Goal: Navigation & Orientation: Find specific page/section

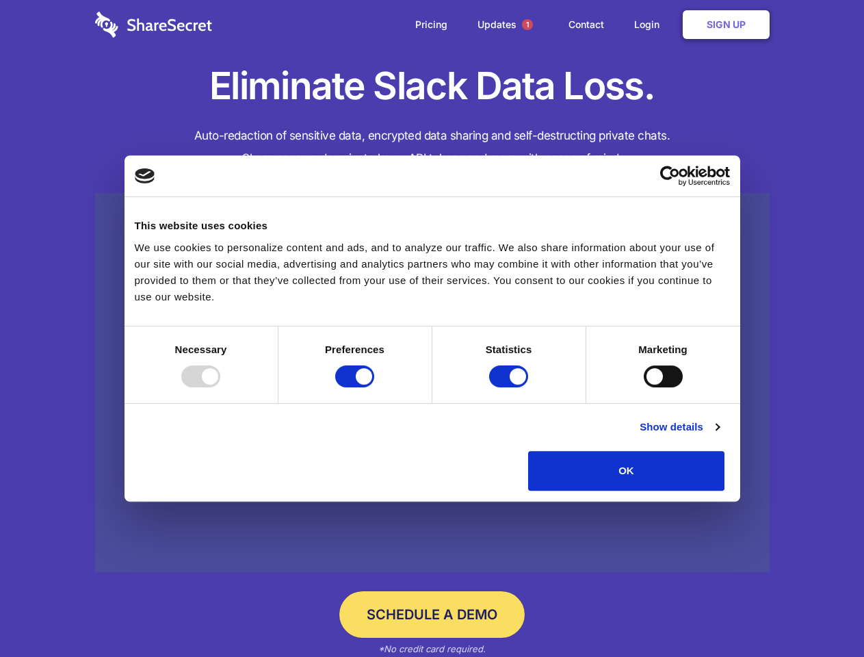
click at [220, 387] on div at bounding box center [200, 376] width 39 height 22
click at [374, 387] on input "Preferences" at bounding box center [354, 376] width 39 height 22
checkbox input "false"
click at [510, 387] on input "Statistics" at bounding box center [508, 376] width 39 height 22
checkbox input "false"
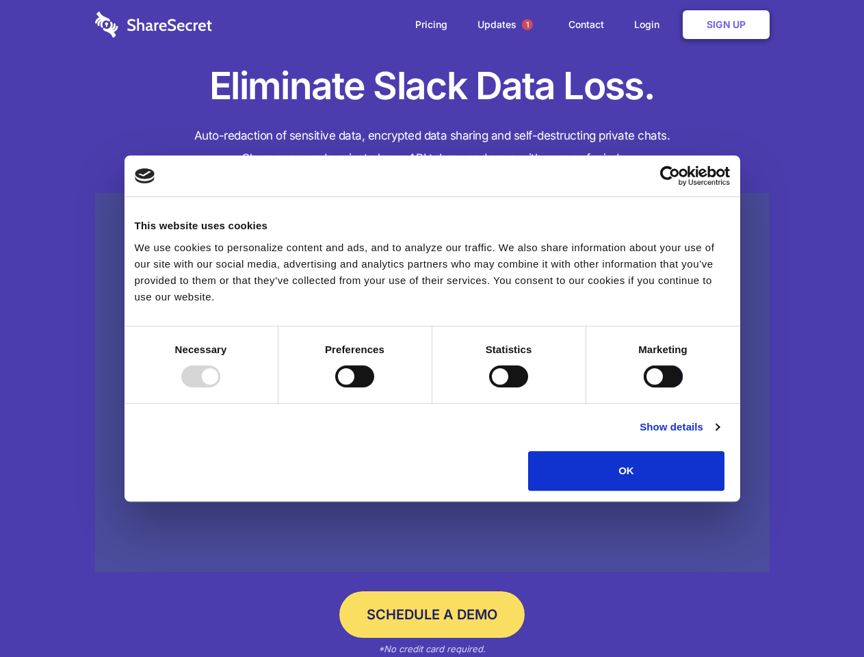
click at [644, 387] on input "Marketing" at bounding box center [663, 376] width 39 height 22
checkbox input "true"
click at [719, 435] on link "Show details" at bounding box center [679, 427] width 79 height 16
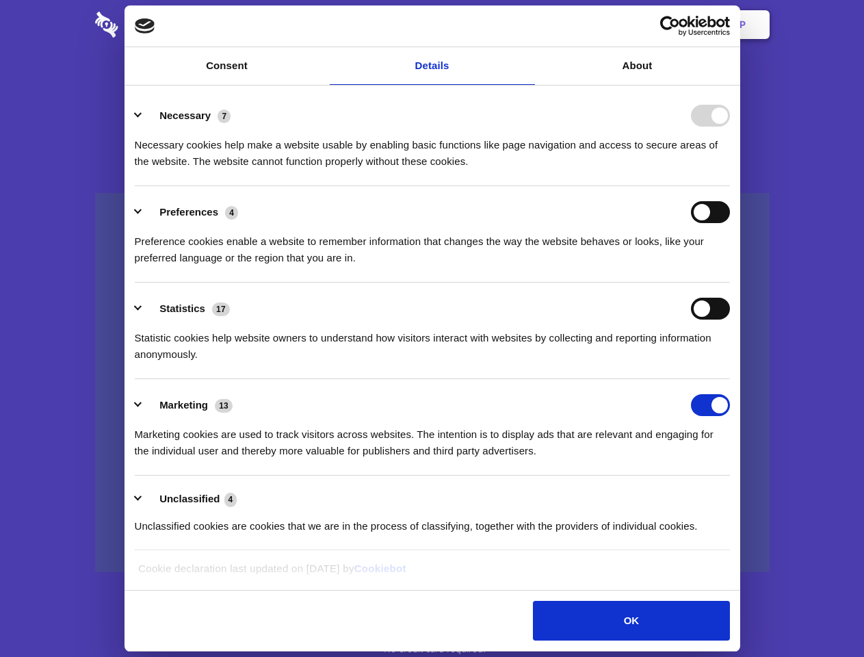
click at [730, 186] on li "Necessary 7 Necessary cookies help make a website usable by enabling basic func…" at bounding box center [432, 138] width 595 height 96
click at [527, 25] on span "1" at bounding box center [527, 24] width 11 height 11
